Goal: Use online tool/utility

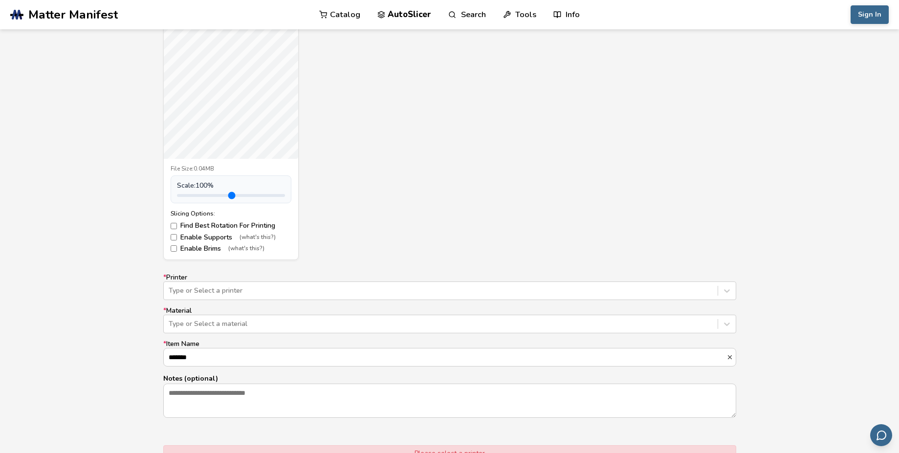
scroll to position [411, 0]
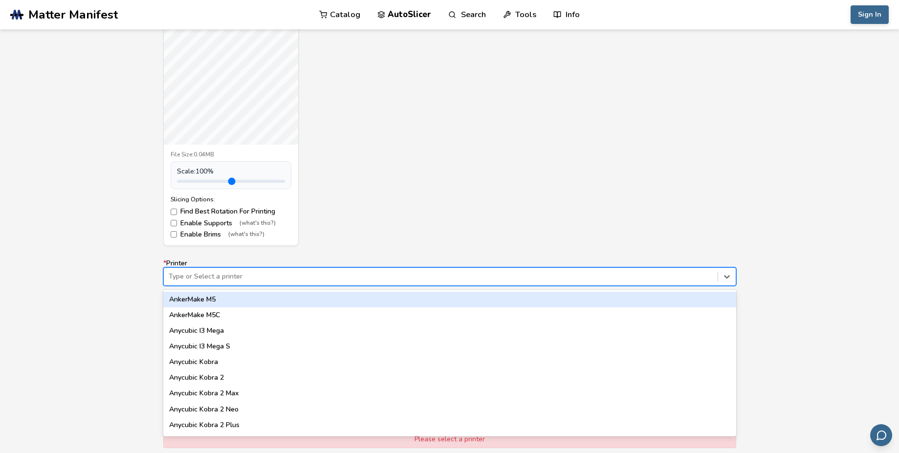
click at [220, 274] on div at bounding box center [441, 277] width 544 height 10
type input "*****"
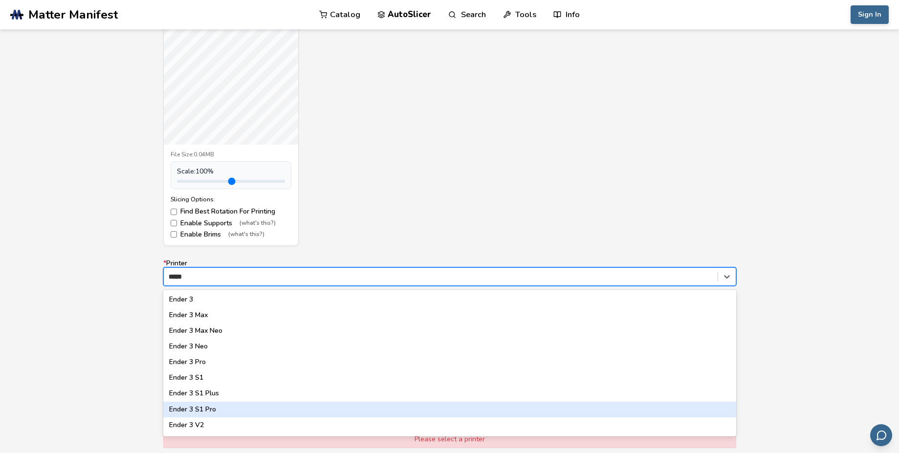
click at [229, 405] on div "Ender 3 S1 Pro" at bounding box center [449, 410] width 573 height 16
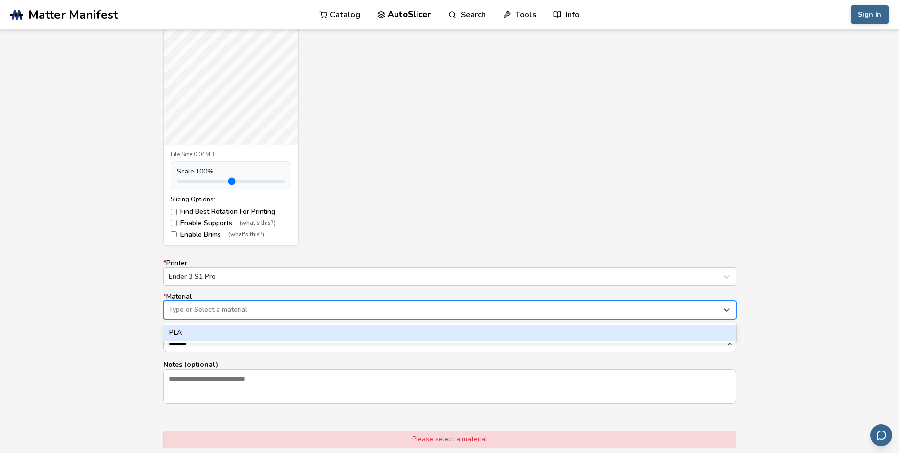
click at [196, 305] on div at bounding box center [441, 310] width 544 height 10
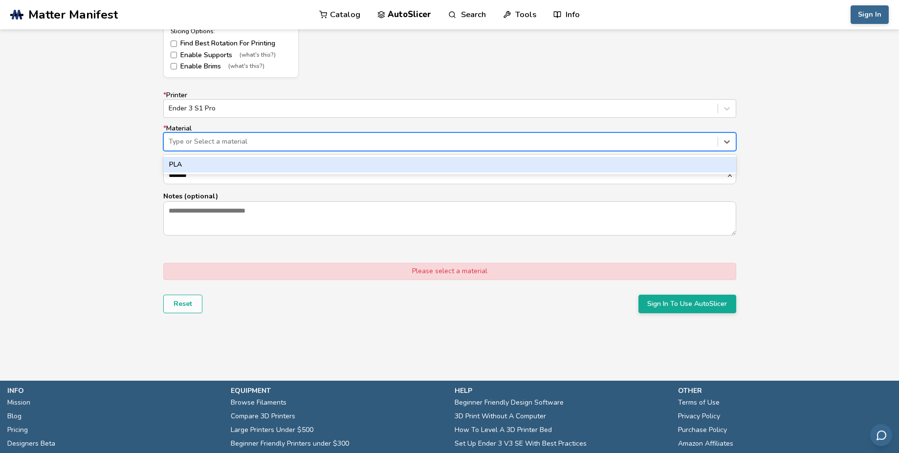
scroll to position [587, 0]
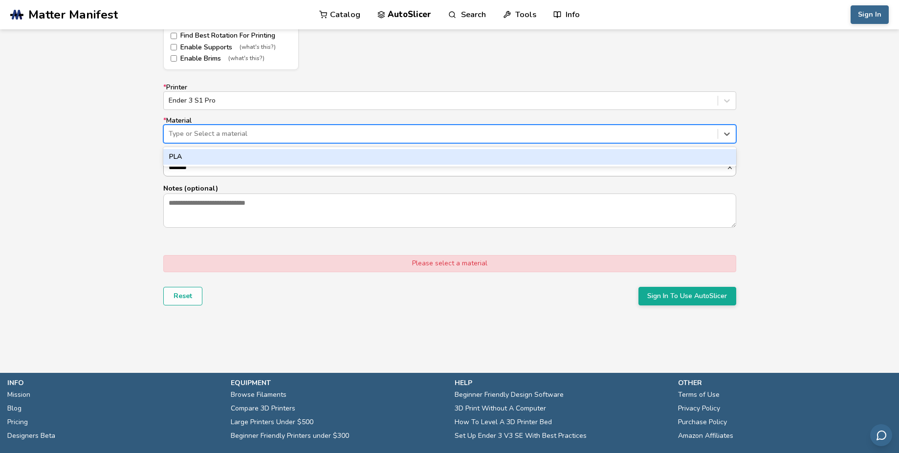
click at [185, 164] on div "PLA" at bounding box center [449, 157] width 573 height 16
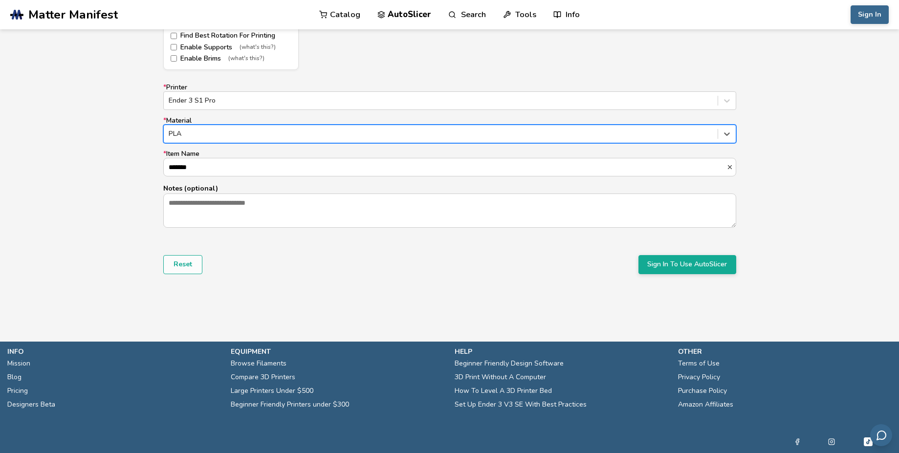
click at [198, 132] on div at bounding box center [441, 134] width 544 height 10
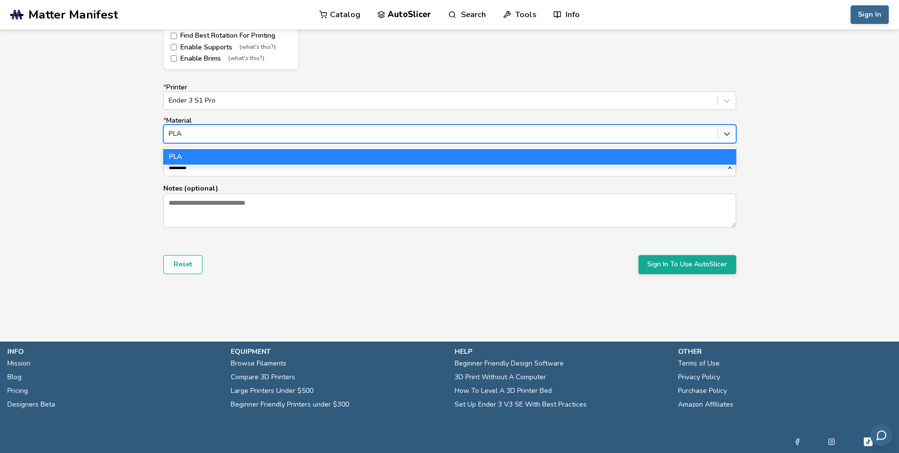
click at [198, 132] on div at bounding box center [441, 134] width 544 height 10
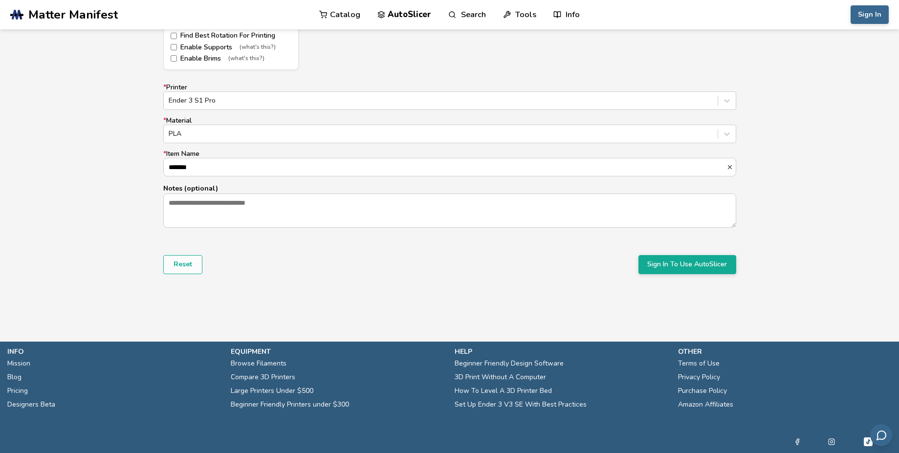
click at [110, 158] on div "Model Controls: Click and drag to rotate • Scroll to zoom • Right click and dra…" at bounding box center [449, 38] width 899 height 548
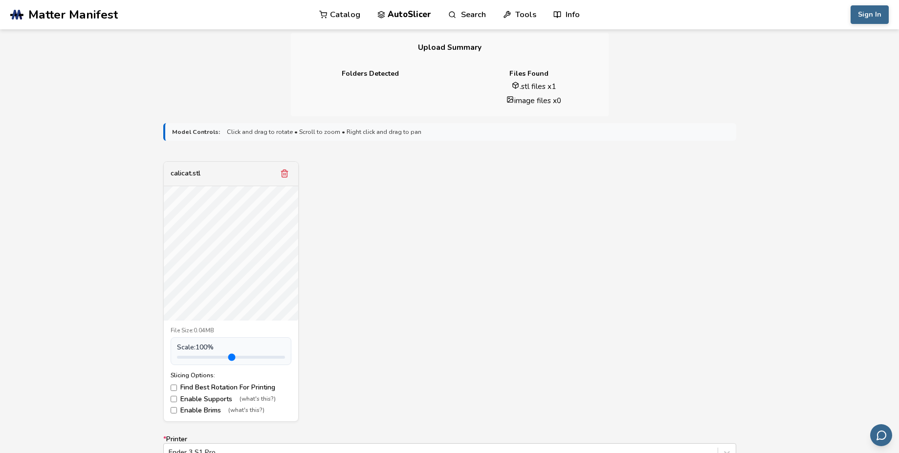
scroll to position [0, 0]
